Goal: Task Accomplishment & Management: Complete application form

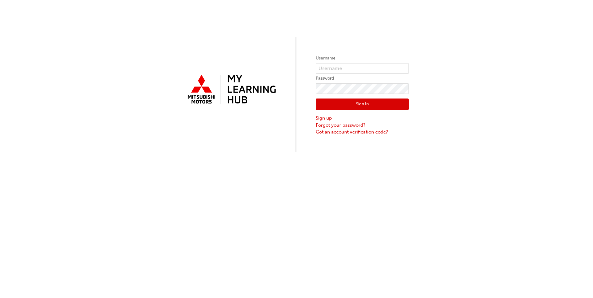
drag, startPoint x: 342, startPoint y: 190, endPoint x: 344, endPoint y: 185, distance: 6.0
click at [342, 190] on div "Username Password Sign In Sign up Forgot your password? Got an account verifica…" at bounding box center [296, 149] width 593 height 298
click at [351, 71] on input "text" at bounding box center [362, 68] width 93 height 11
drag, startPoint x: 351, startPoint y: 71, endPoint x: 310, endPoint y: 172, distance: 108.8
click at [310, 172] on div "Username Password Sign In Sign up Forgot your password? Got an account verifica…" at bounding box center [296, 149] width 593 height 298
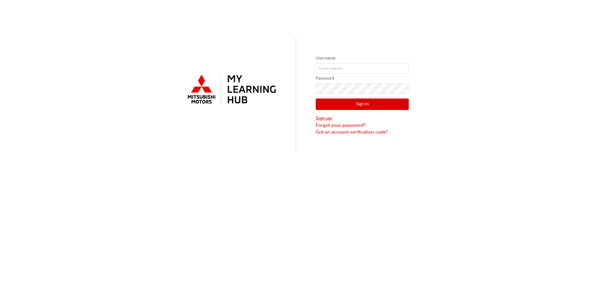
click at [325, 119] on link "Sign up" at bounding box center [362, 118] width 93 height 7
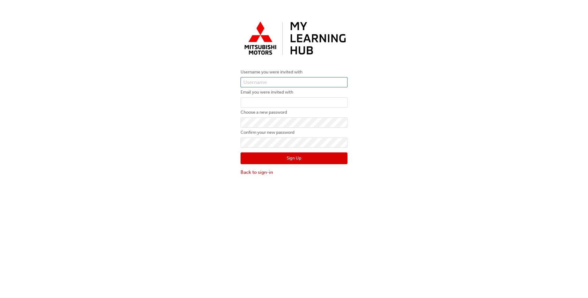
paste input "0005988225"
type input "0005988225"
click at [308, 103] on input "email" at bounding box center [294, 102] width 107 height 11
paste input "luwanaf@bmhauto.com.au"
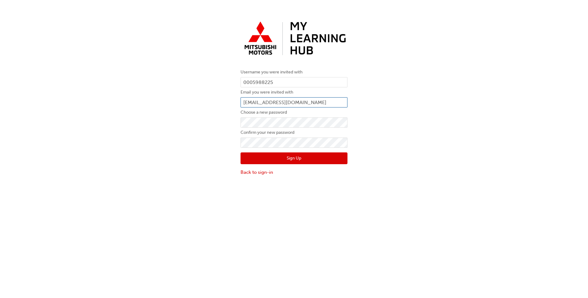
type input "luwanaf@bmhauto.com.au"
click at [208, 128] on div "Username you were invited with 0005988225 Email you were invited with luwanaf@b…" at bounding box center [294, 97] width 588 height 167
click at [291, 161] on button "Sign Up" at bounding box center [294, 159] width 107 height 12
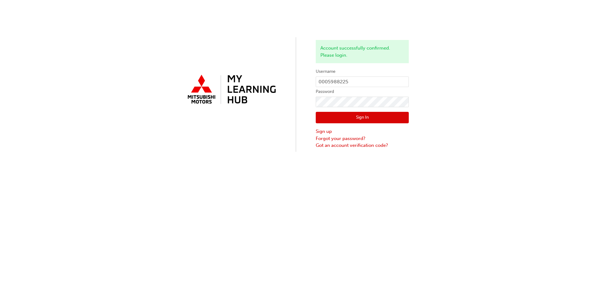
click at [386, 116] on button "Sign In" at bounding box center [362, 118] width 93 height 12
